Goal: Task Accomplishment & Management: Complete application form

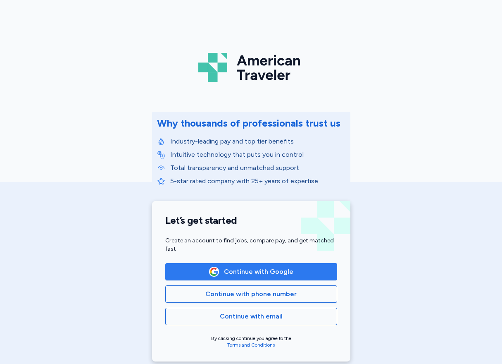
click at [224, 277] on button "Continue with Google" at bounding box center [251, 271] width 172 height 17
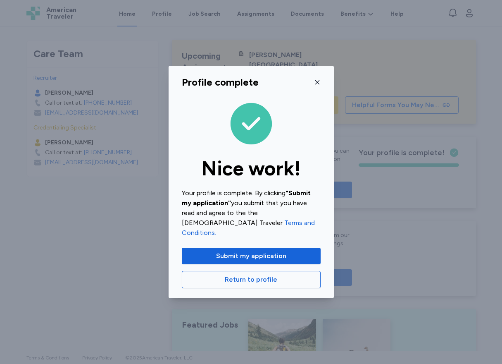
click at [319, 86] on icon "button" at bounding box center [317, 82] width 7 height 7
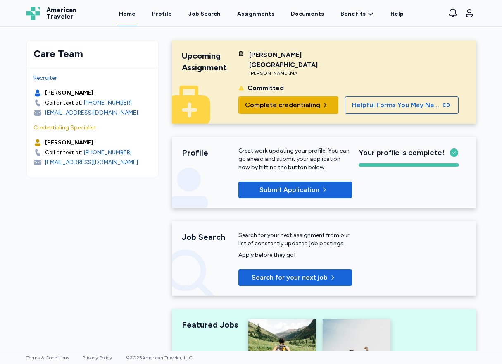
click at [278, 100] on span "Complete credentialing" at bounding box center [282, 105] width 75 height 10
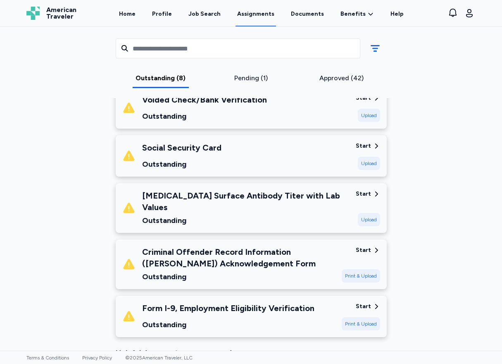
scroll to position [331, 0]
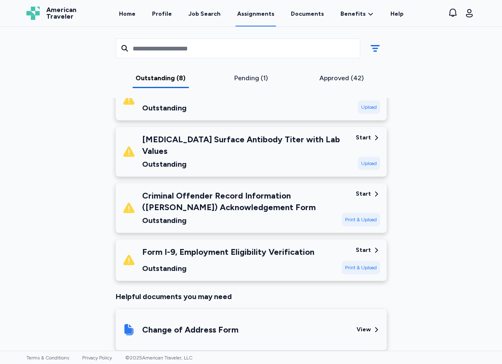
click at [230, 197] on div "Criminal Offender Record Information ([PERSON_NAME]) Acknowledgement Form" at bounding box center [238, 201] width 193 height 23
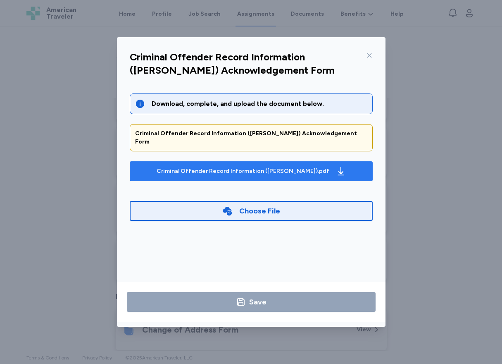
click at [240, 167] on div "Criminal Offender Record Information ([PERSON_NAME]).pdf" at bounding box center [243, 171] width 173 height 8
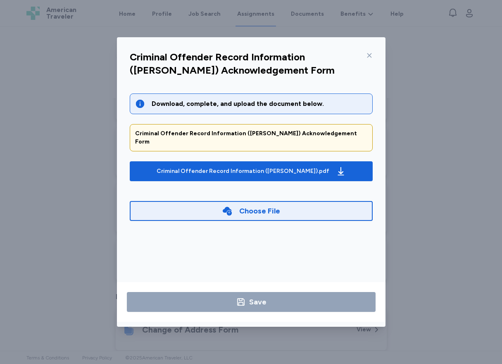
click at [368, 53] on icon at bounding box center [369, 55] width 7 height 7
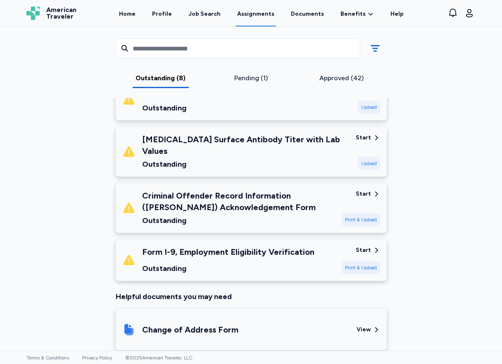
click at [209, 262] on div "Outstanding" at bounding box center [228, 268] width 172 height 12
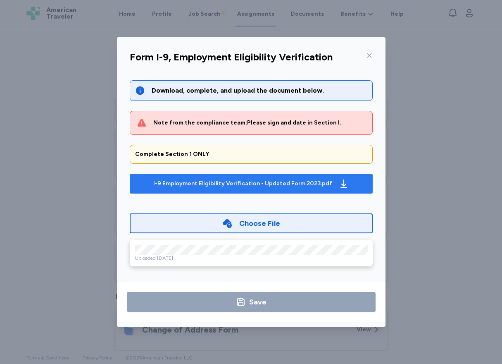
click at [222, 186] on div "I-9 Employment Eligibility Verification - Updated Form 2023.pdf" at bounding box center [242, 183] width 179 height 8
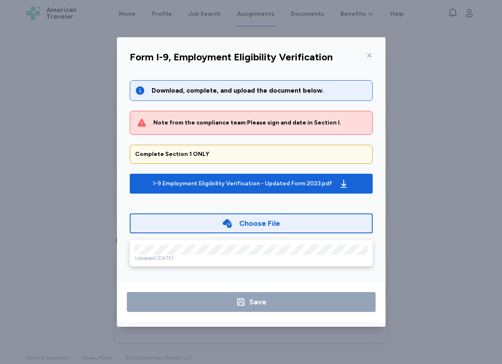
click at [369, 55] on icon at bounding box center [369, 55] width 7 height 7
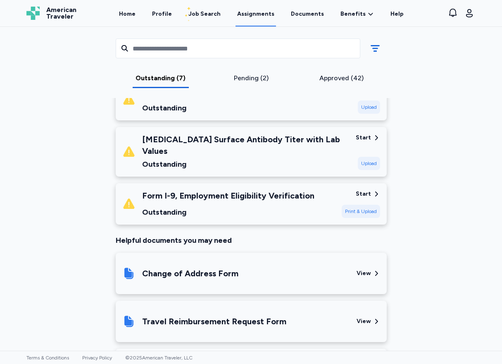
click at [260, 194] on div "Form I-9, Employment Eligibility Verification Outstanding" at bounding box center [228, 204] width 172 height 28
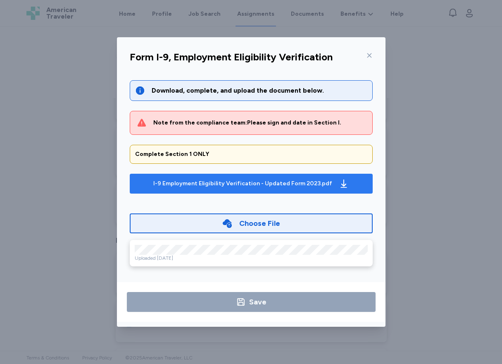
click at [323, 184] on div "I-9 Employment Eligibility Verification - Updated Form 2023.pdf" at bounding box center [242, 183] width 179 height 8
click at [267, 181] on div "I-9 Employment Eligibility Verification - Updated Form 2023.pdf" at bounding box center [242, 183] width 179 height 8
